Goal: Find specific page/section: Find specific page/section

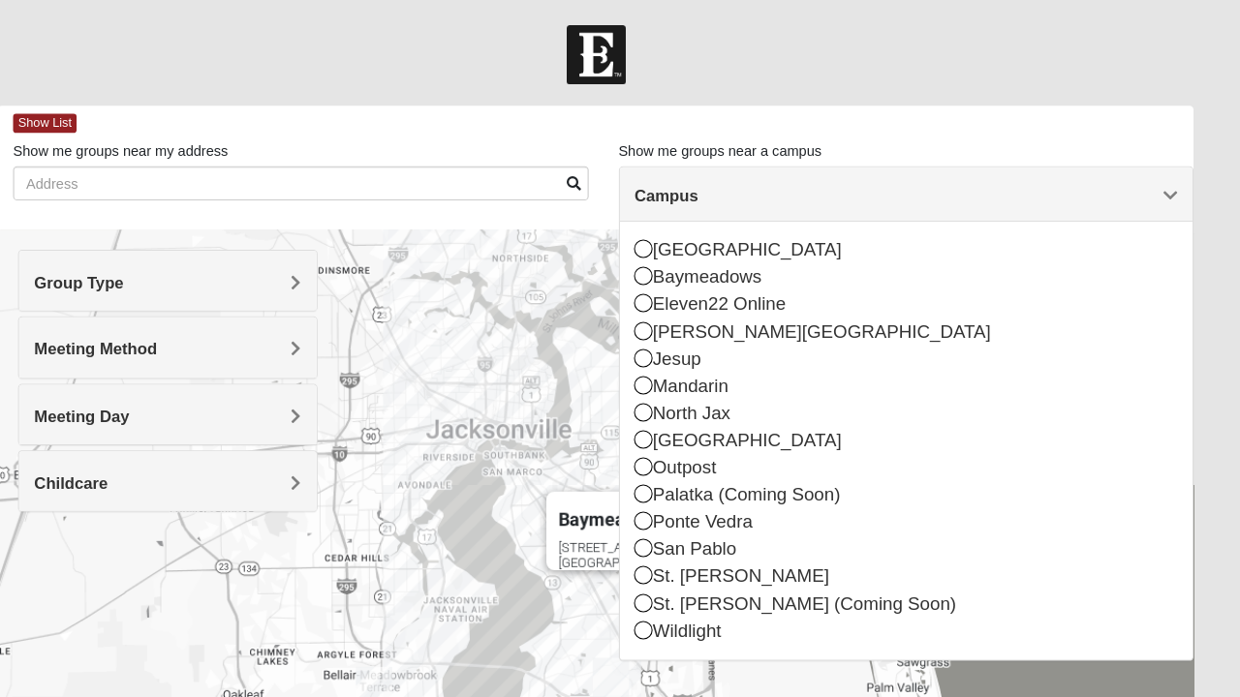
click at [436, 619] on div "Baymeadows [STREET_ADDRESS][PERSON_NAME]" at bounding box center [620, 608] width 1149 height 775
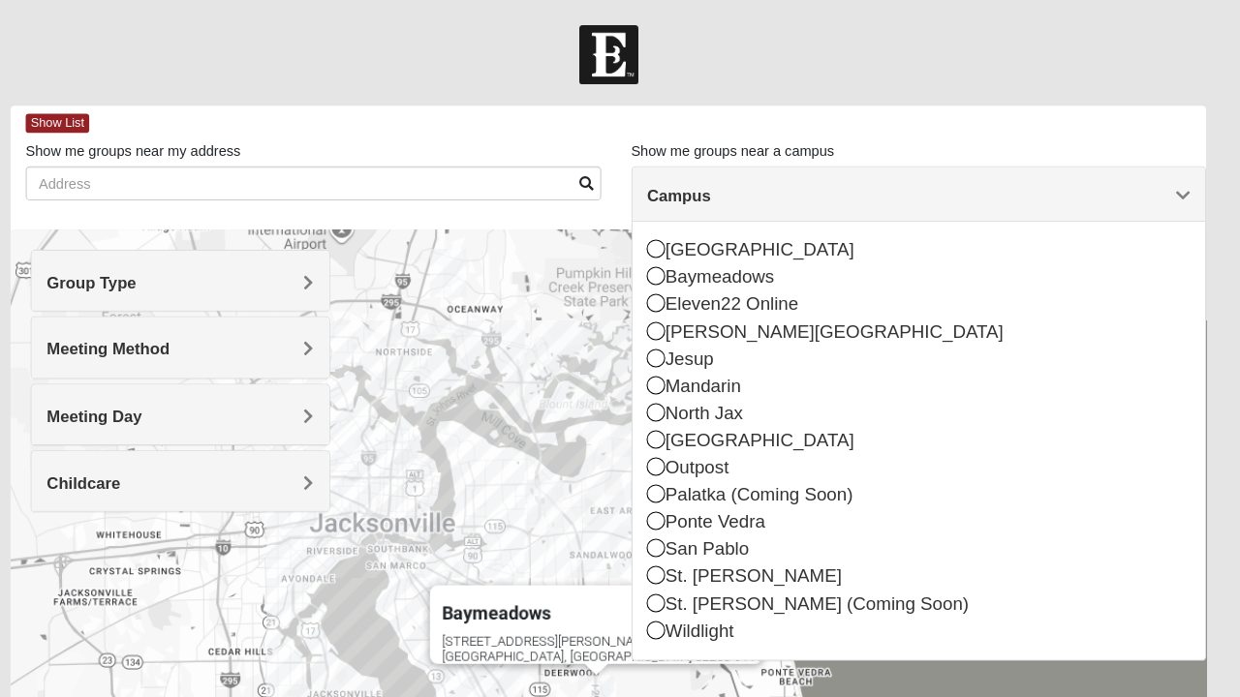
click at [693, 573] on div "St. [PERSON_NAME] (Coming Soon)" at bounding box center [919, 581] width 522 height 26
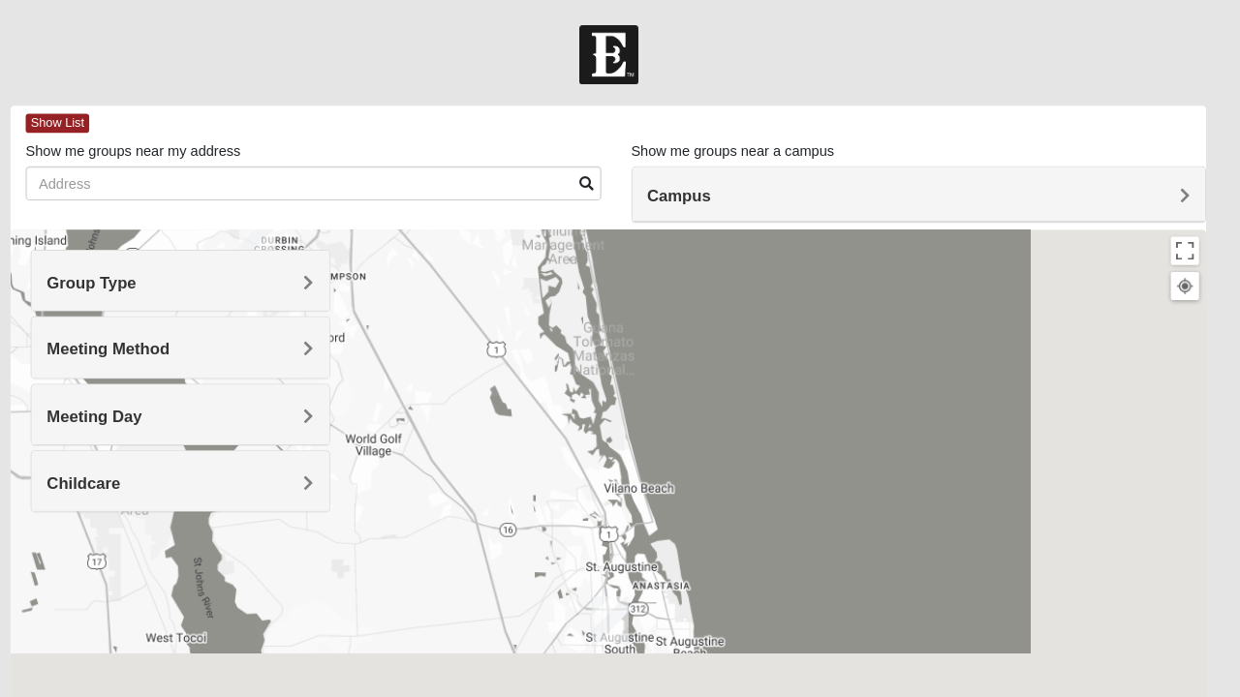
click at [750, 525] on div "San Pablo" at bounding box center [919, 528] width 522 height 26
click at [661, 415] on icon at bounding box center [666, 422] width 17 height 17
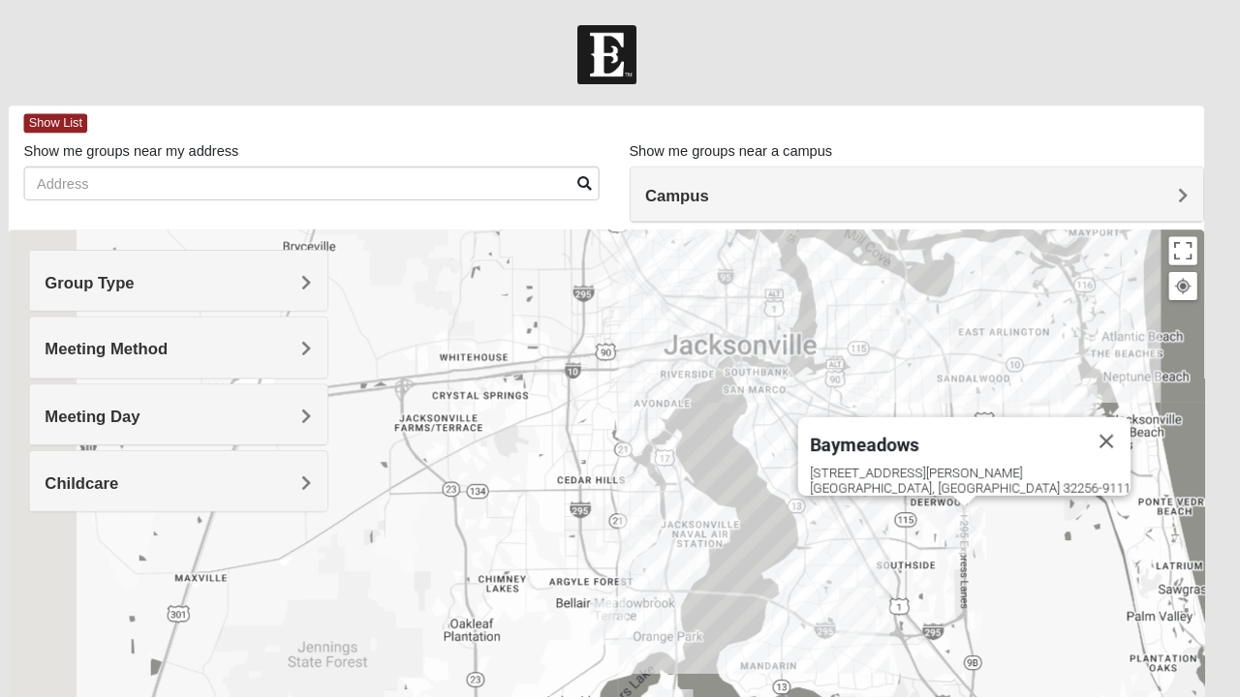
click at [744, 540] on div "Baymeadows [STREET_ADDRESS][PERSON_NAME]" at bounding box center [620, 608] width 1149 height 775
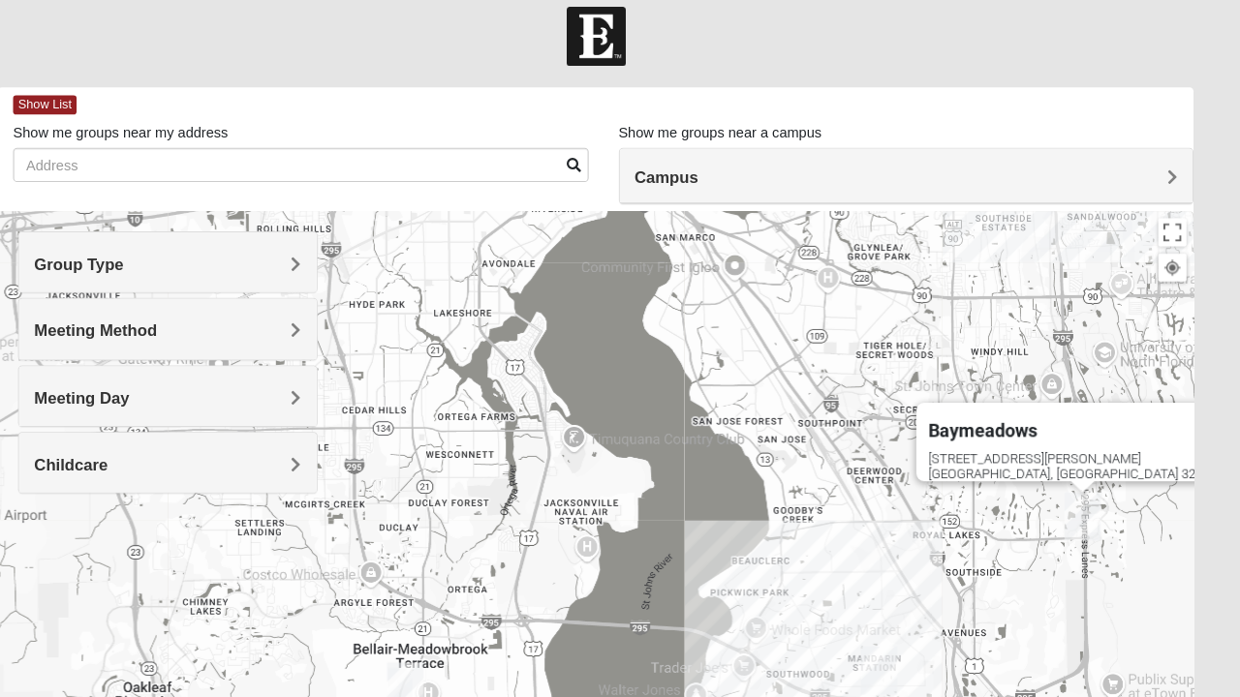
click at [953, 647] on div "Baymeadows [STREET_ADDRESS][PERSON_NAME]" at bounding box center [620, 608] width 1149 height 775
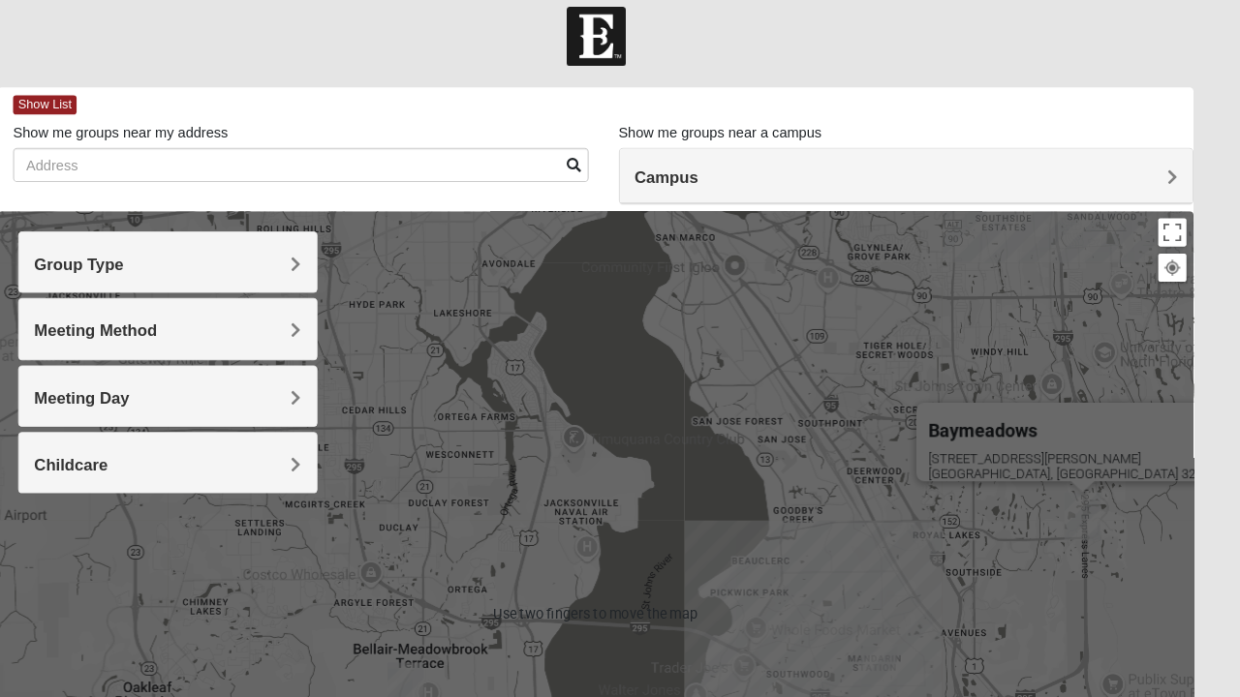
click at [983, 544] on div "Baymeadows [STREET_ADDRESS][PERSON_NAME]" at bounding box center [620, 608] width 1149 height 775
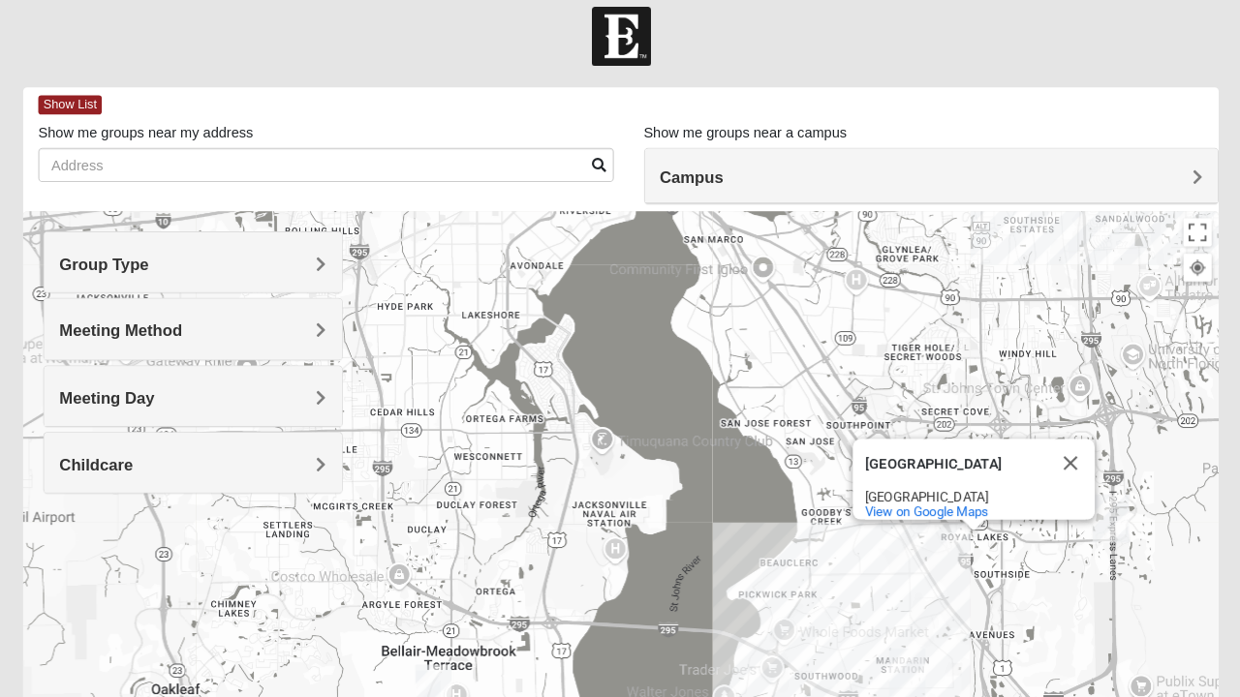
click at [196, 462] on h4 "Childcare" at bounding box center [208, 464] width 257 height 18
click at [138, 434] on div "Childcare" at bounding box center [209, 462] width 286 height 57
click at [114, 507] on div "Yes" at bounding box center [208, 515] width 257 height 16
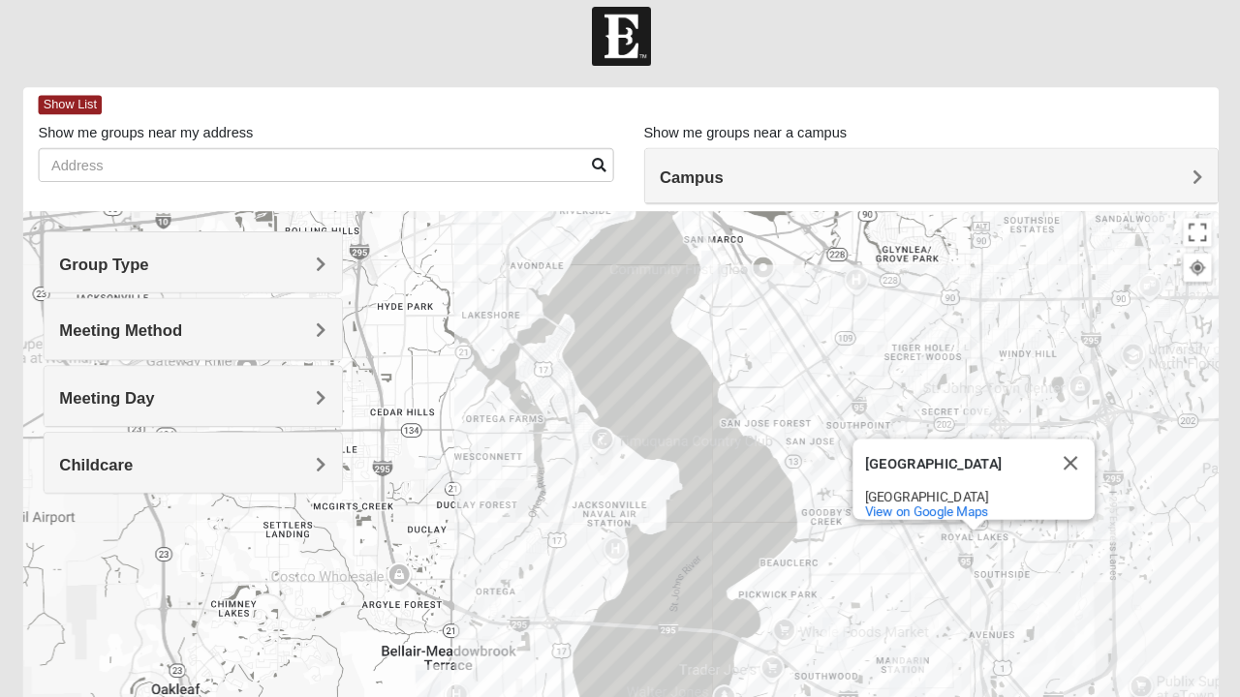
click at [73, 511] on div "Group Type Mixed Group Men Only Women Only 1825 Meeting Method In Person Virtua…" at bounding box center [209, 375] width 288 height 271
click at [79, 519] on div "[GEOGRAPHIC_DATA] View on Google Maps" at bounding box center [620, 608] width 1149 height 775
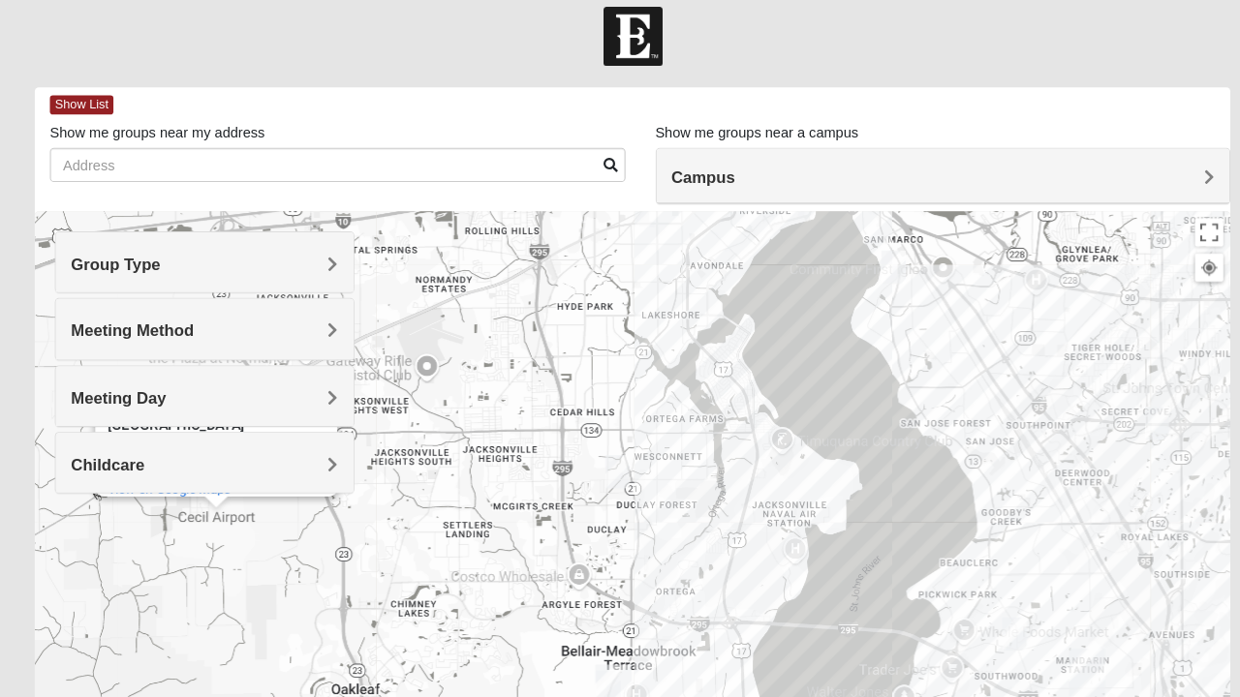
click at [742, 471] on div "[PERSON_NAME][GEOGRAPHIC_DATA][PERSON_NAME] [STREET_ADDRESS][PERSON_NAME] View …" at bounding box center [620, 608] width 1149 height 775
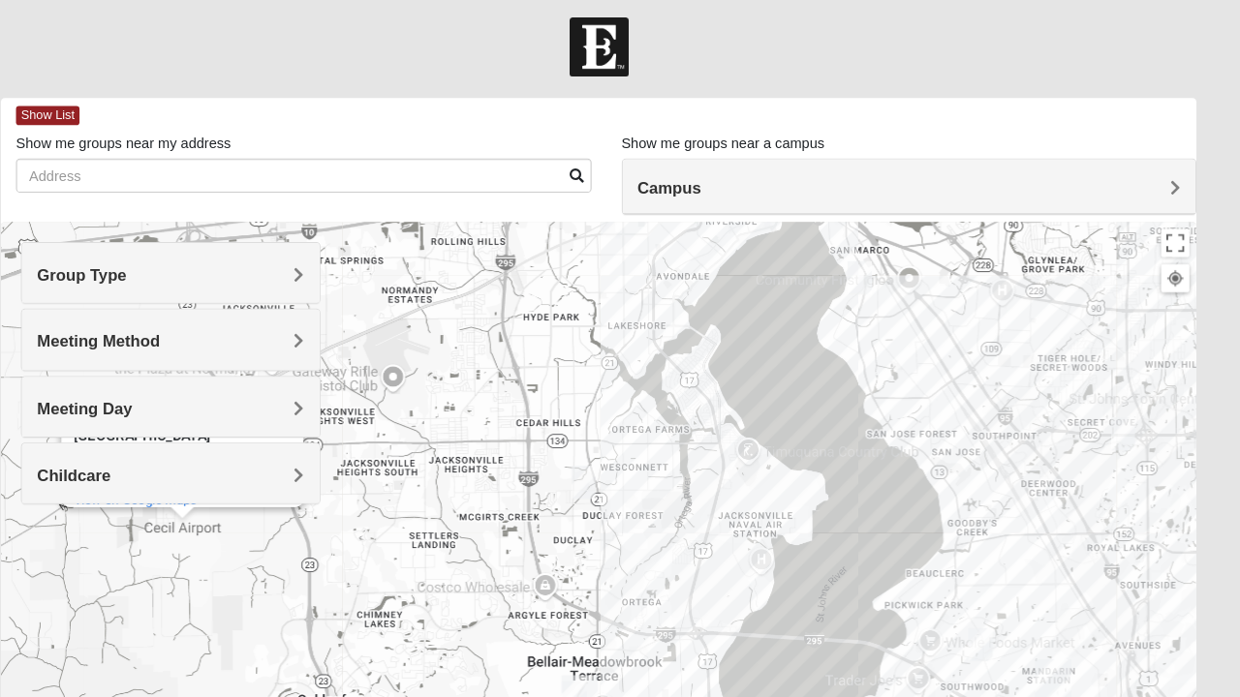
click at [302, 591] on div "[PERSON_NAME][GEOGRAPHIC_DATA][PERSON_NAME] [STREET_ADDRESS][PERSON_NAME] View …" at bounding box center [620, 608] width 1149 height 775
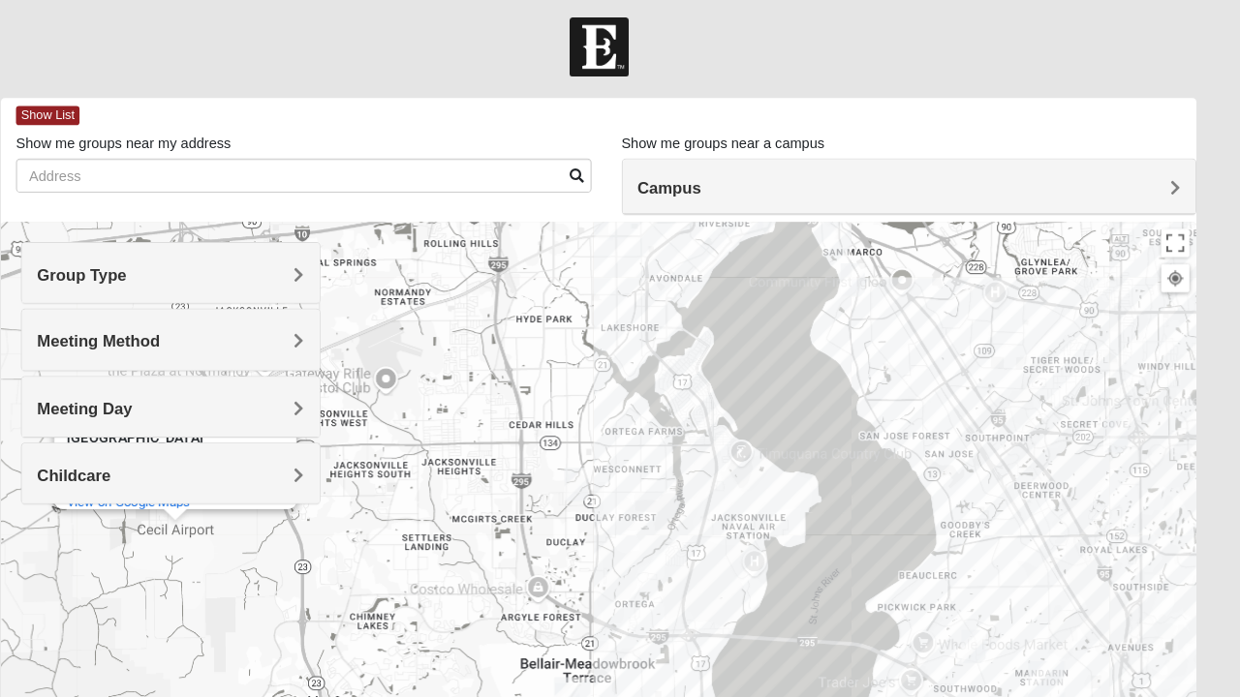
click at [912, 615] on div "[PERSON_NAME][GEOGRAPHIC_DATA][PERSON_NAME] [STREET_ADDRESS][PERSON_NAME] View …" at bounding box center [620, 608] width 1149 height 775
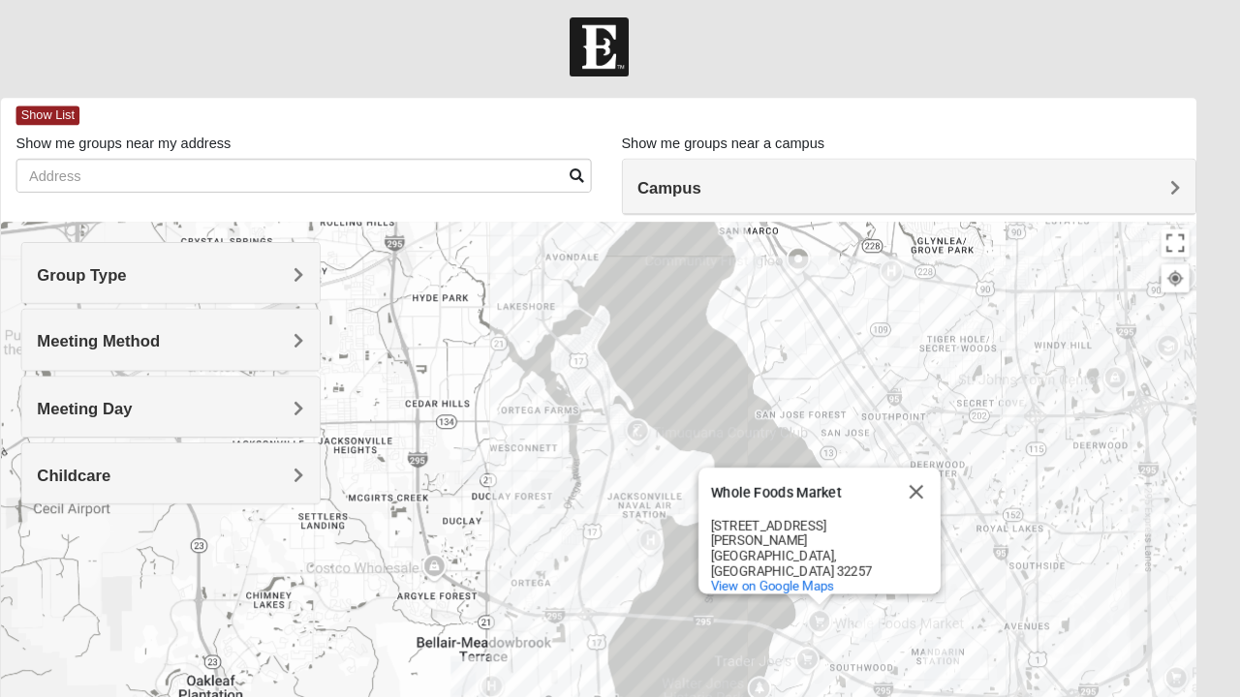
click at [894, 564] on div "View on Google Maps" at bounding box center [837, 571] width 221 height 15
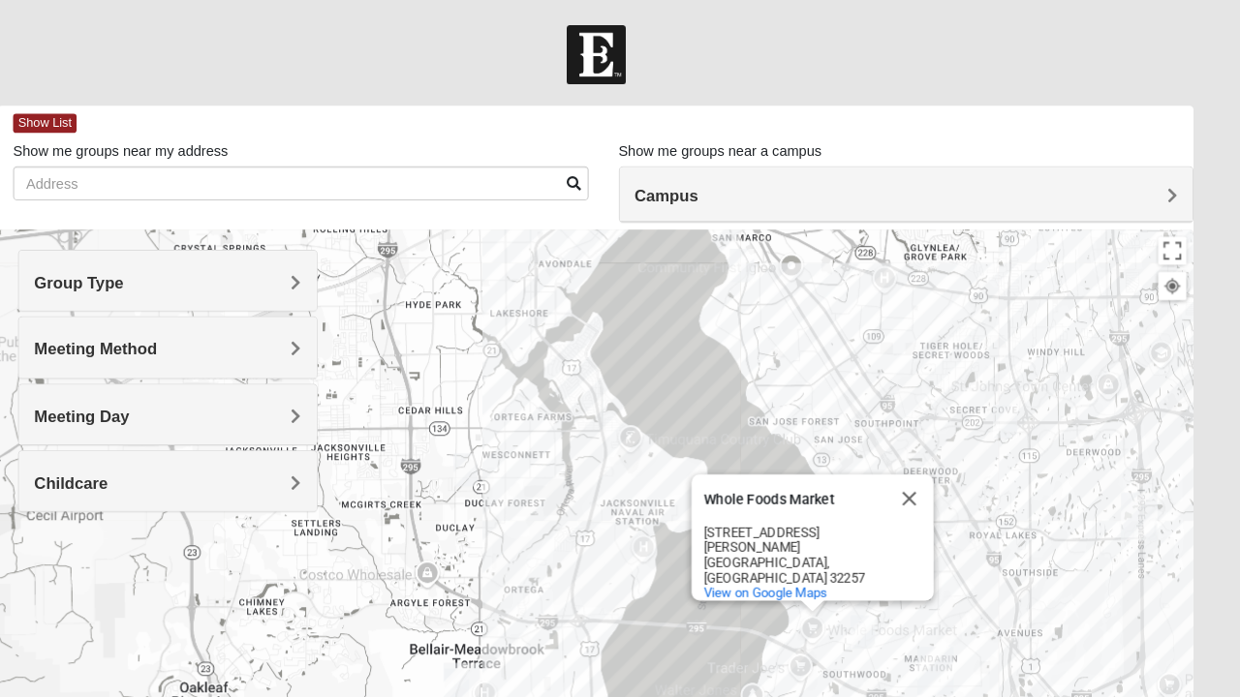
click at [922, 621] on img "Mandarin" at bounding box center [946, 645] width 50 height 62
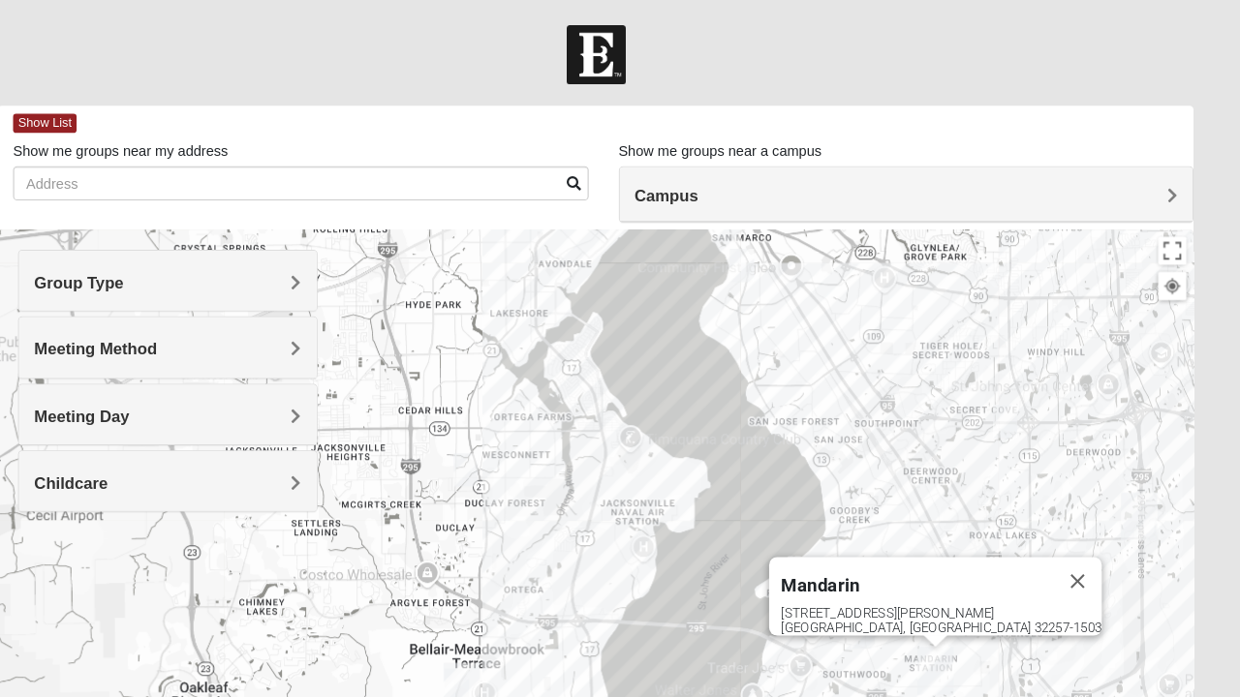
click at [801, 632] on div "Mandarin [STREET_ADDRESS][PERSON_NAME]" at bounding box center [620, 608] width 1149 height 775
